Goal: Register for event/course

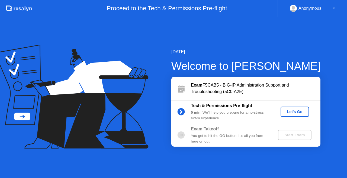
click at [294, 112] on div "Let's Go" at bounding box center [294, 112] width 24 height 4
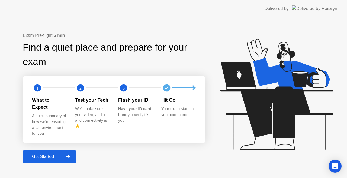
click at [47, 154] on div "Get Started" at bounding box center [42, 156] width 37 height 5
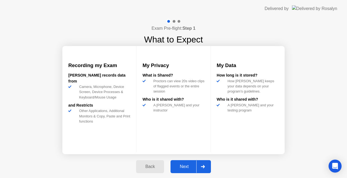
click at [185, 167] on div "Next" at bounding box center [184, 166] width 24 height 5
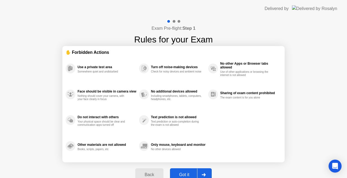
click at [185, 174] on div "Got it" at bounding box center [183, 174] width 25 height 5
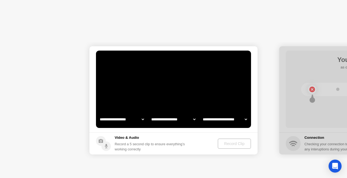
select select "**********"
select select "*******"
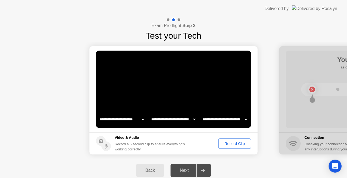
click at [230, 142] on div "Record Clip" at bounding box center [234, 144] width 29 height 4
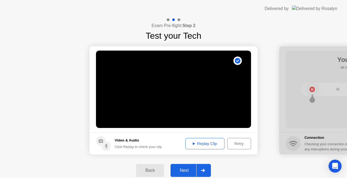
click at [180, 172] on div "Next" at bounding box center [184, 170] width 24 height 5
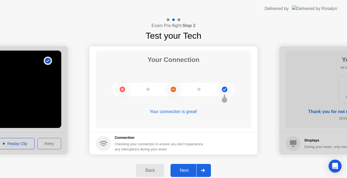
click at [183, 170] on div "Next" at bounding box center [184, 170] width 24 height 5
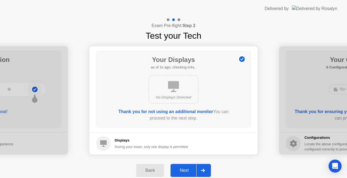
click at [183, 170] on div "Next" at bounding box center [184, 170] width 24 height 5
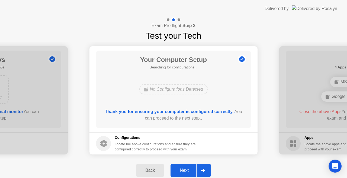
click at [186, 168] on div "Next" at bounding box center [184, 170] width 24 height 5
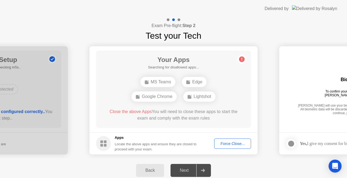
click at [231, 142] on div "Force Close..." at bounding box center [232, 144] width 33 height 4
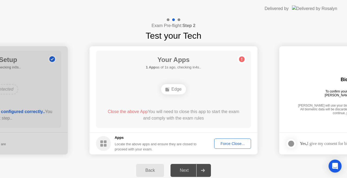
click at [230, 145] on div "Force Close..." at bounding box center [232, 144] width 33 height 4
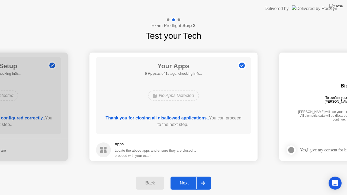
click at [181, 178] on div "Next" at bounding box center [184, 183] width 24 height 5
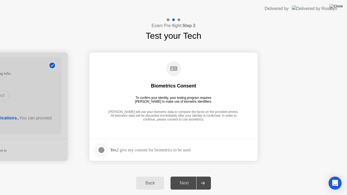
click at [102, 151] on div at bounding box center [101, 150] width 6 height 6
click at [182, 178] on div "Next" at bounding box center [184, 183] width 24 height 5
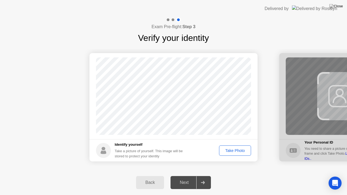
click at [233, 149] on div "Take Photo" at bounding box center [235, 150] width 28 height 4
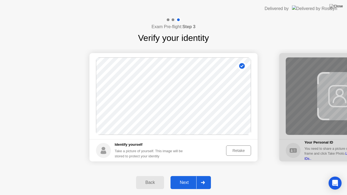
click at [183, 178] on div "Next" at bounding box center [184, 182] width 24 height 5
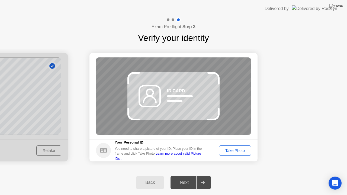
click at [227, 151] on div "Take Photo" at bounding box center [235, 150] width 28 height 4
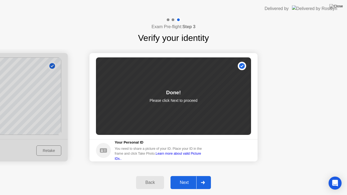
click at [182, 178] on div "Next" at bounding box center [184, 182] width 24 height 5
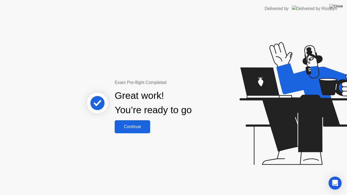
click at [139, 128] on div "Continue" at bounding box center [132, 126] width 32 height 5
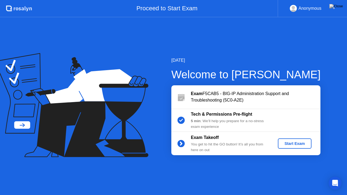
click at [295, 141] on div "Start Exam" at bounding box center [294, 143] width 29 height 4
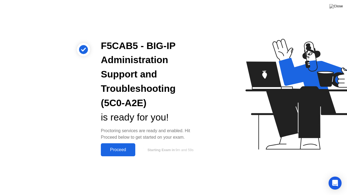
click at [116, 152] on div "Proceed" at bounding box center [117, 149] width 31 height 5
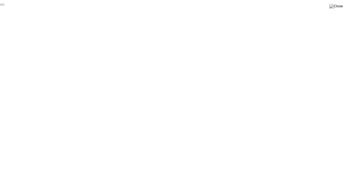
click div "End Proctoring Session"
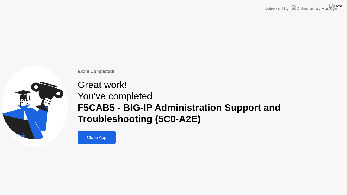
click at [94, 139] on div "Close App" at bounding box center [96, 137] width 35 height 5
